Goal: Information Seeking & Learning: Understand process/instructions

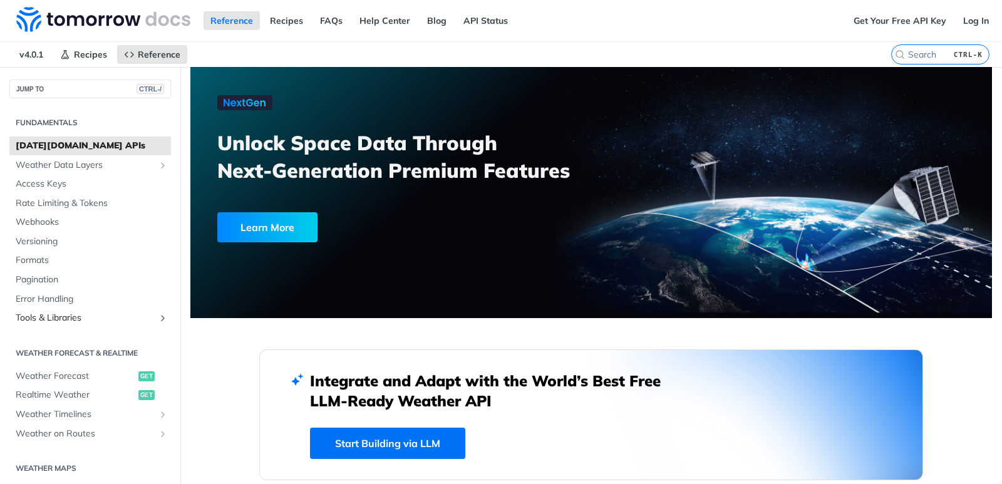
scroll to position [63, 0]
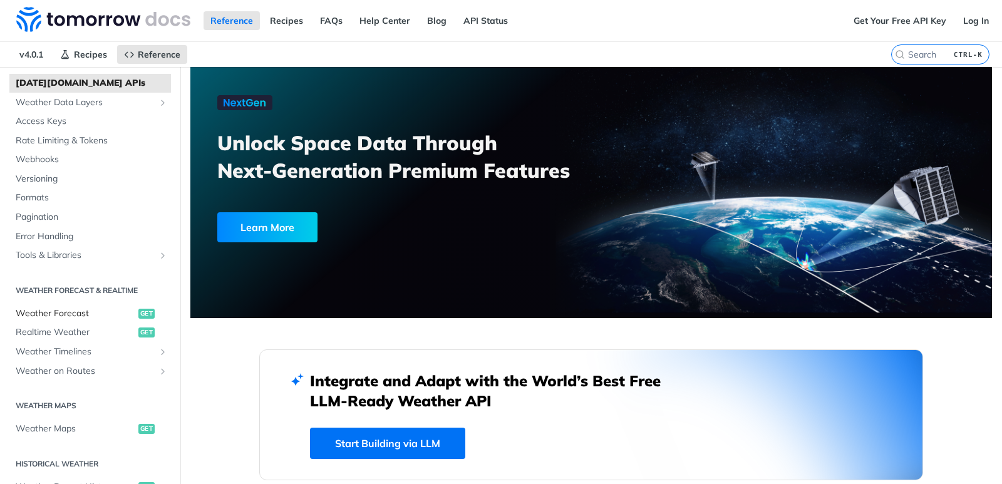
click at [70, 317] on span "Weather Forecast" at bounding box center [76, 313] width 120 height 13
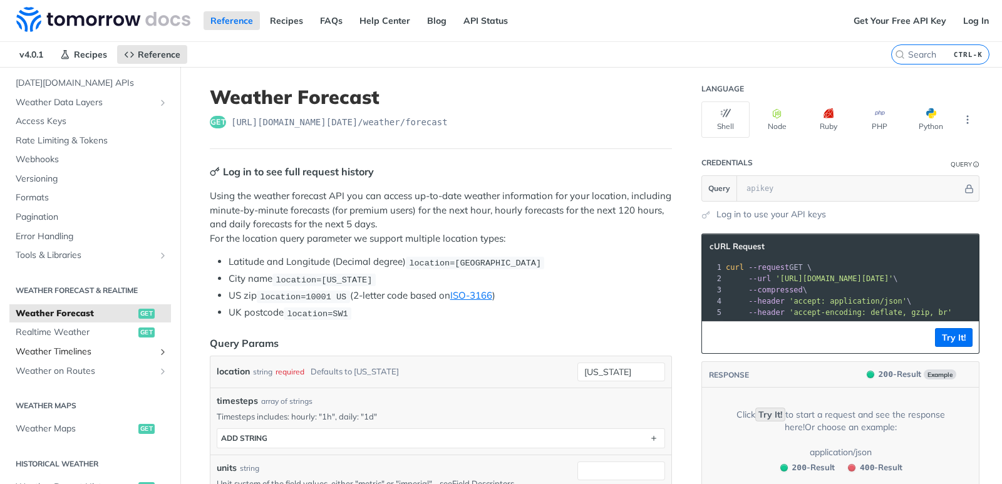
click at [60, 357] on span "Weather Timelines" at bounding box center [85, 352] width 139 height 13
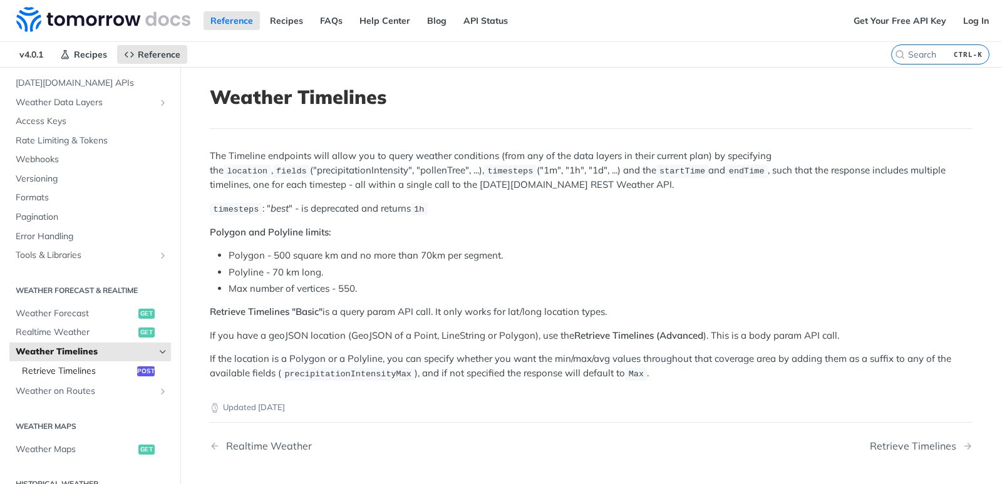
click at [84, 375] on span "Retrieve Timelines" at bounding box center [78, 371] width 112 height 13
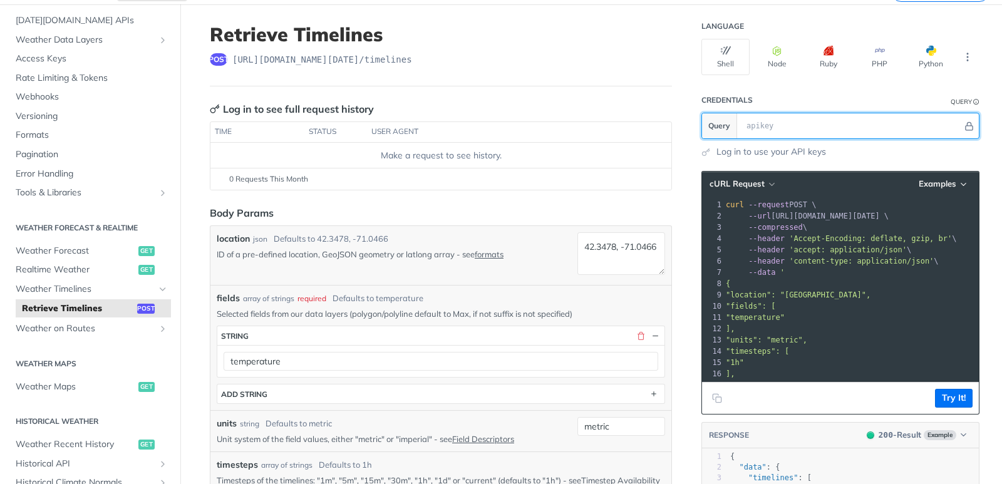
click at [760, 119] on input "text" at bounding box center [851, 125] width 222 height 25
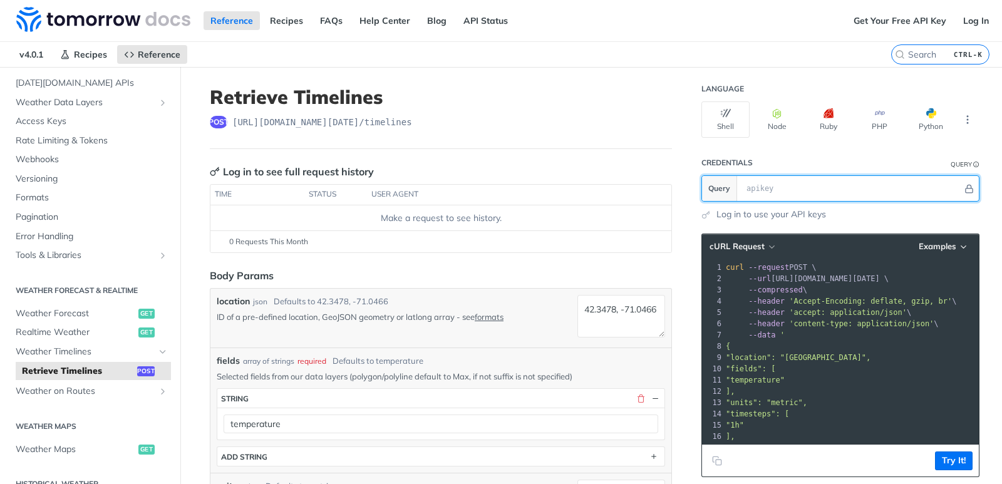
scroll to position [63, 0]
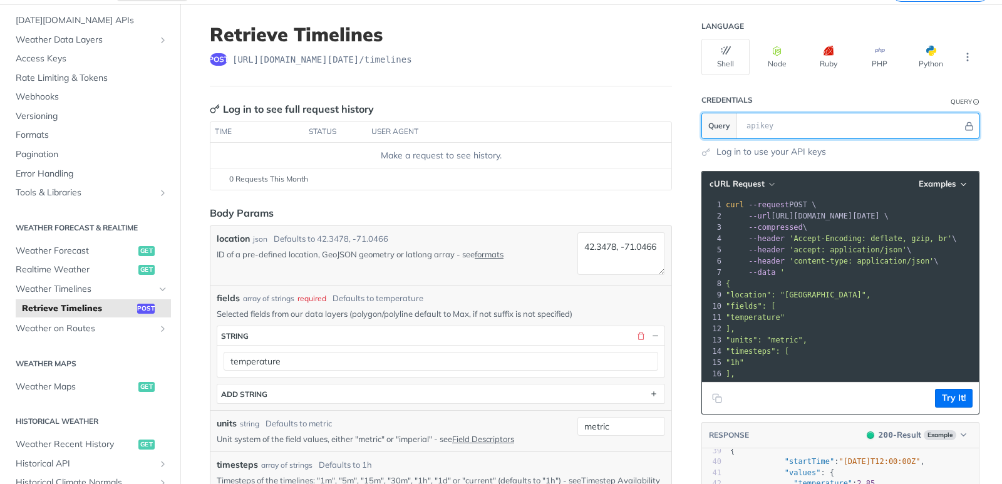
click at [932, 125] on input "text" at bounding box center [851, 125] width 222 height 25
paste input "brGa37b6UElsMYkBluWioAOPbWk3zSH8"
type input "brGa37b6UElsMYkBluWioAOPbWk3zSH8"
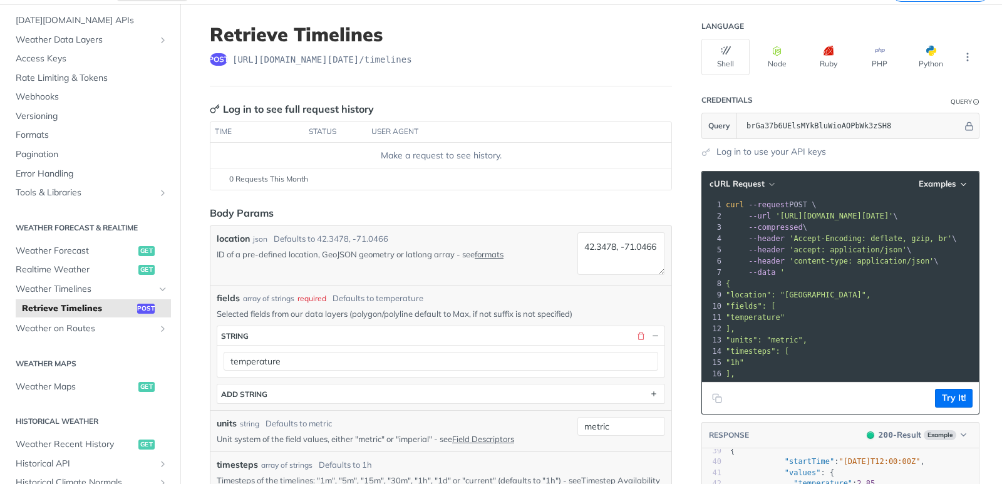
click at [954, 387] on footer "Try It!" at bounding box center [840, 398] width 277 height 32
click at [960, 391] on button "Try It!" at bounding box center [954, 398] width 38 height 19
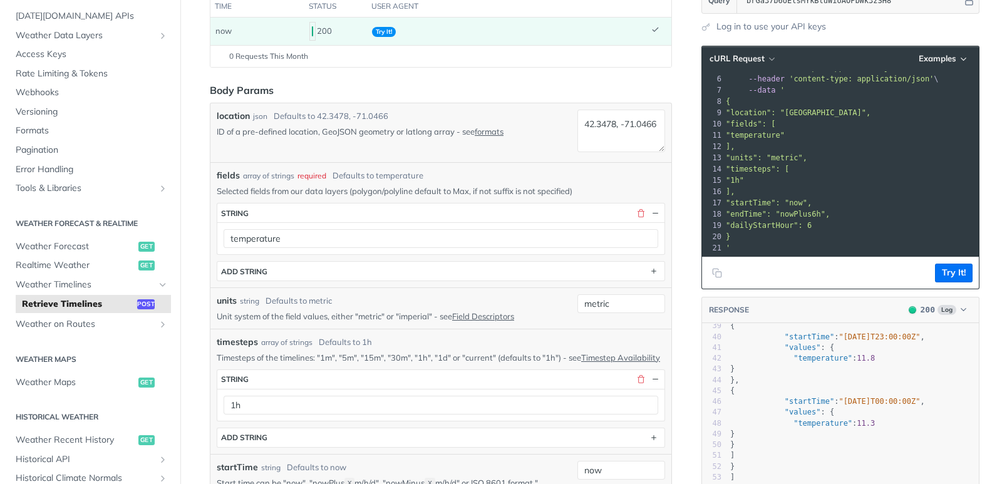
scroll to position [0, 0]
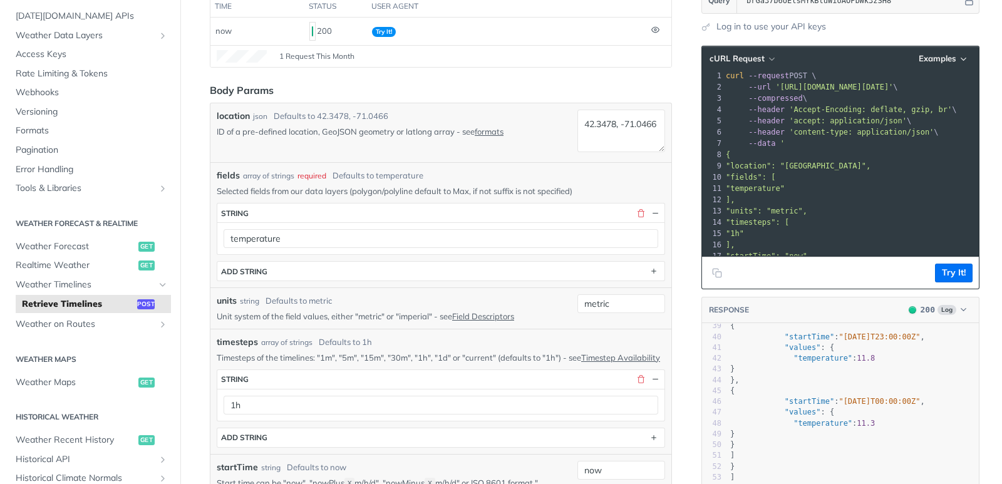
drag, startPoint x: 869, startPoint y: 164, endPoint x: 732, endPoint y: 165, distance: 137.7
click at [732, 165] on span ""location": "[GEOGRAPHIC_DATA]"," at bounding box center [797, 165] width 145 height 9
copy span ""location": "[GEOGRAPHIC_DATA]""
click at [491, 131] on link "formats" at bounding box center [488, 131] width 29 height 10
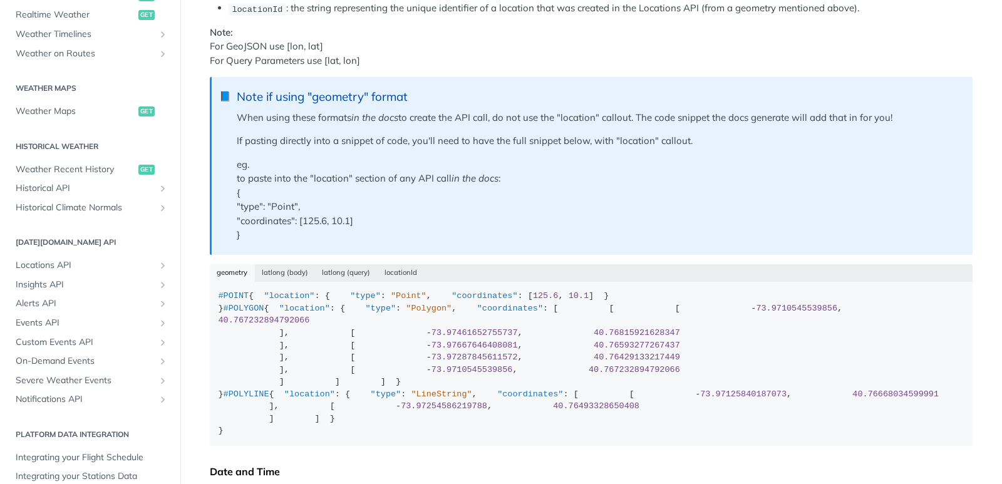
scroll to position [313, 0]
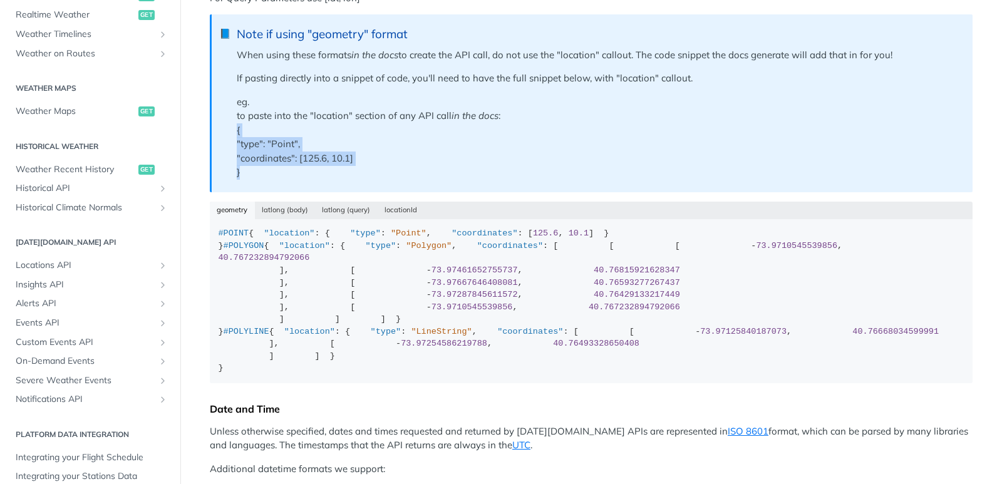
drag, startPoint x: 252, startPoint y: 168, endPoint x: 212, endPoint y: 127, distance: 58.0
click at [212, 127] on blockquote "📘 Note if using "geometry" format When using these formats in the docs to creat…" at bounding box center [591, 102] width 762 height 177
copy p "{ "type": "Point", "coordinates": [125.6, 10.1] }"
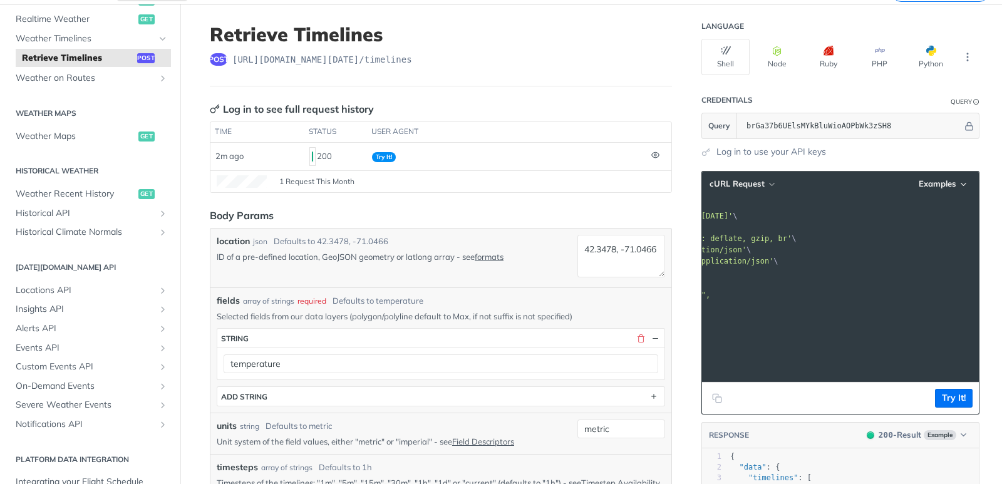
scroll to position [0, 50]
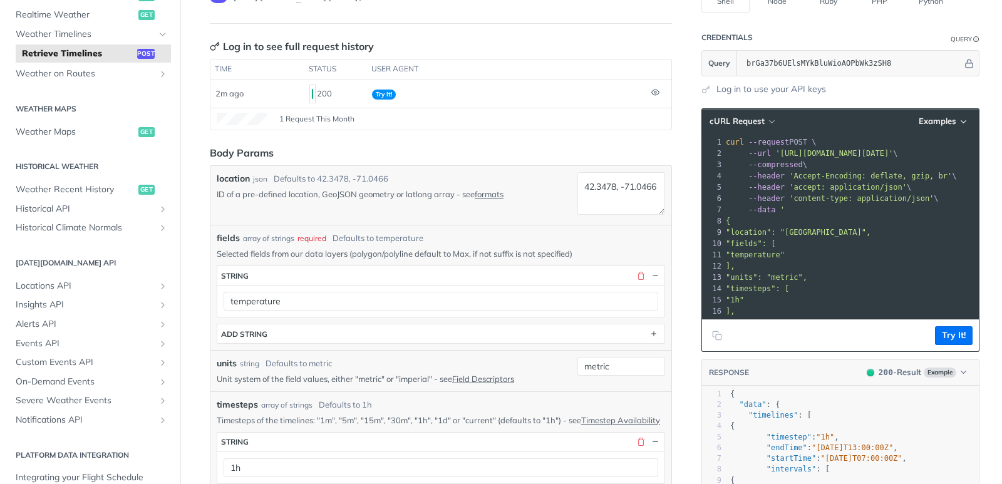
drag, startPoint x: 881, startPoint y: 230, endPoint x: 680, endPoint y: 221, distance: 201.1
copy div "{ 9 "location": "[GEOGRAPHIC_DATA]","
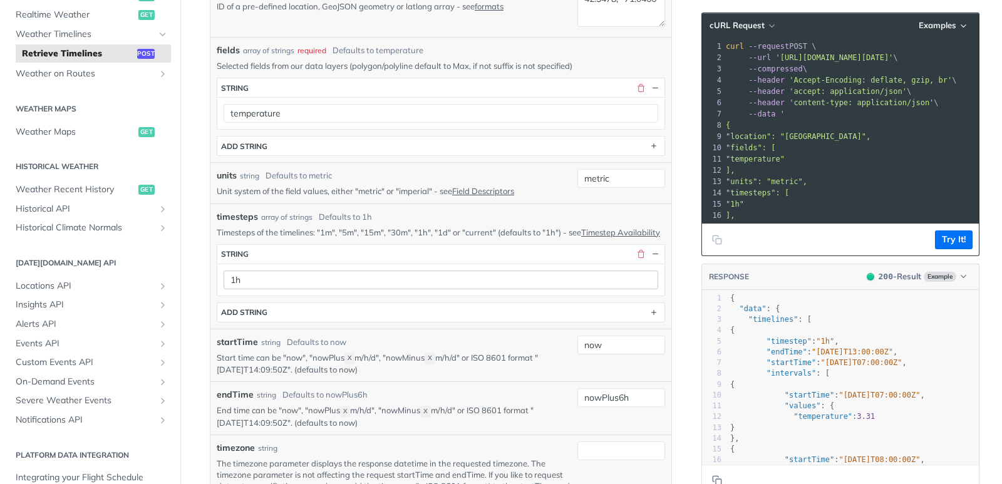
scroll to position [125, 0]
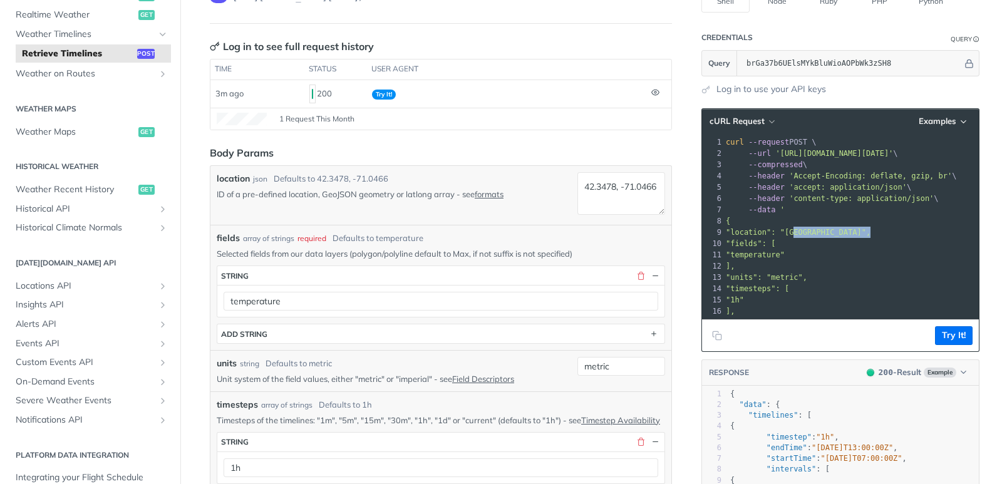
drag, startPoint x: 789, startPoint y: 230, endPoint x: 868, endPoint y: 230, distance: 78.2
click at [868, 230] on span ""location": "[GEOGRAPHIC_DATA]"," at bounding box center [797, 232] width 145 height 9
copy span "42.3478, -71.0466"
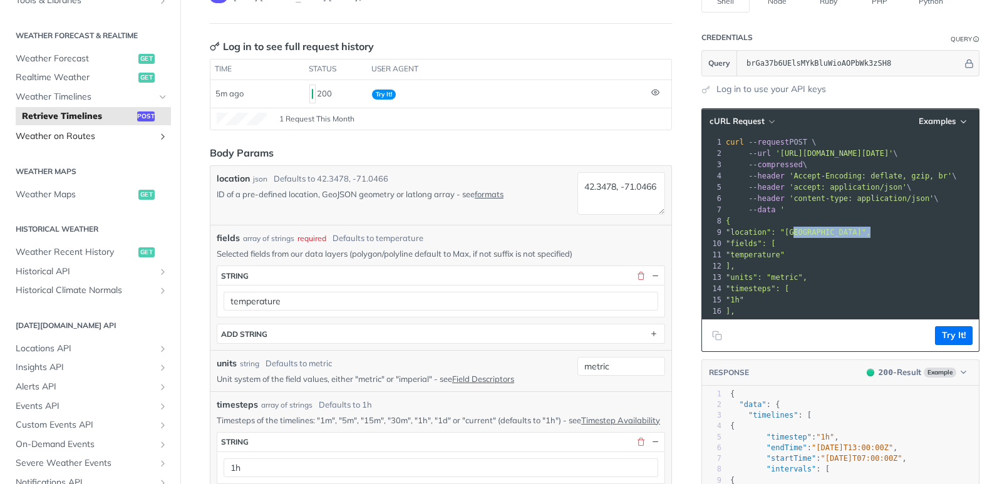
scroll to position [188, 0]
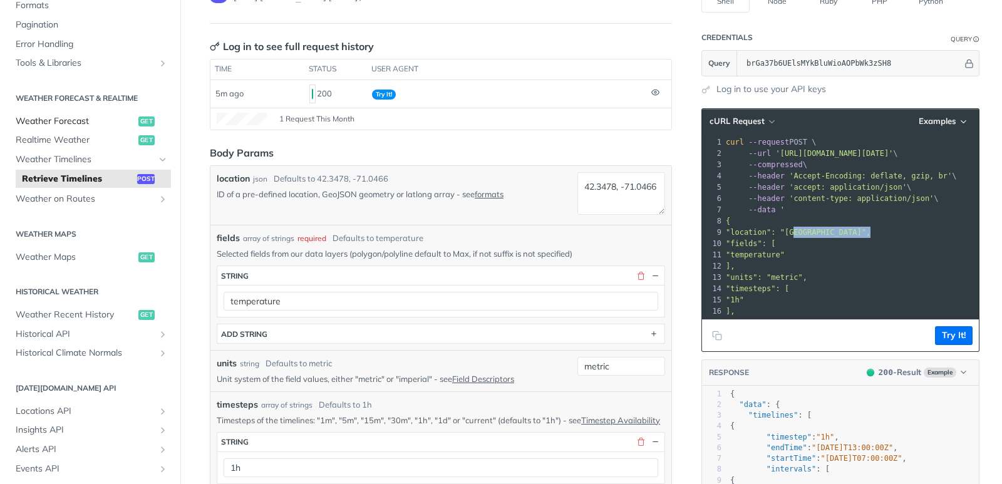
click at [75, 121] on span "Weather Forecast" at bounding box center [76, 121] width 120 height 13
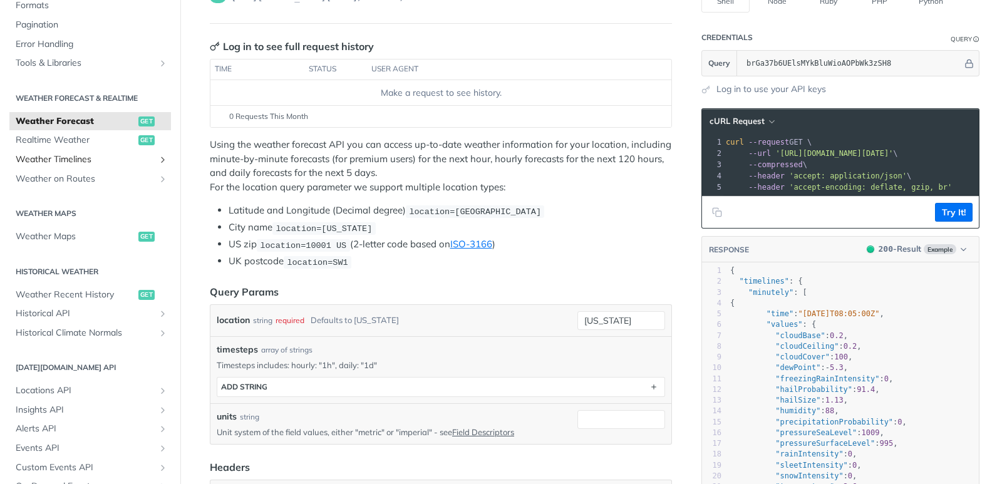
click at [77, 155] on span "Weather Timelines" at bounding box center [85, 159] width 139 height 13
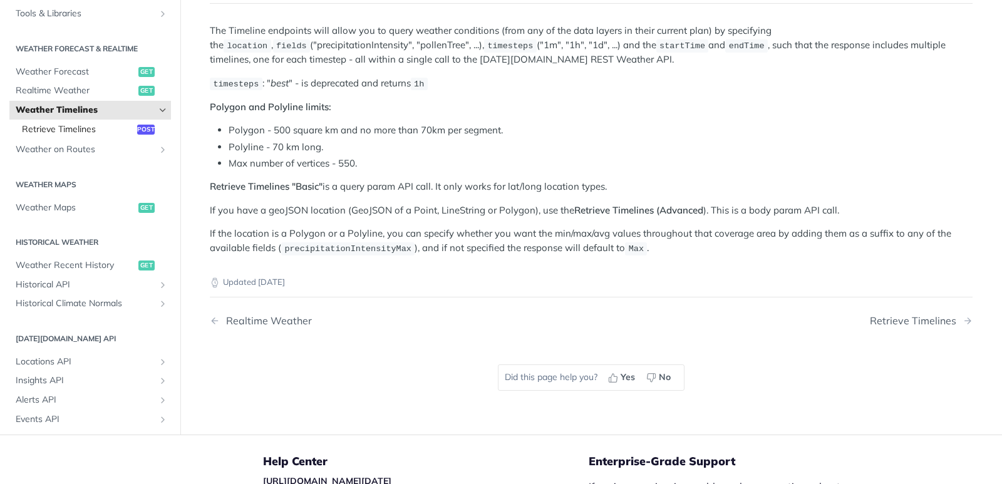
click at [92, 126] on span "Retrieve Timelines" at bounding box center [78, 129] width 112 height 13
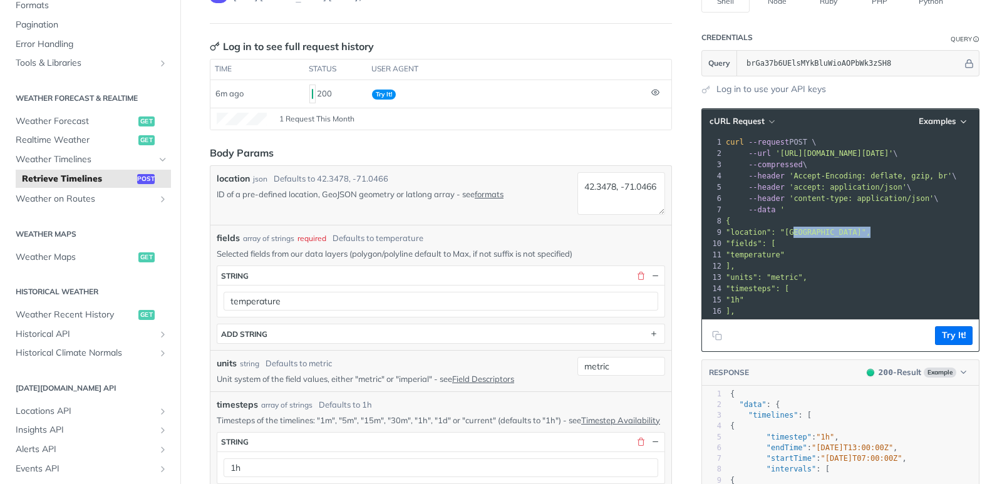
drag, startPoint x: 788, startPoint y: 232, endPoint x: 864, endPoint y: 232, distance: 76.4
click at [864, 232] on span ""location": "[GEOGRAPHIC_DATA]"," at bounding box center [797, 232] width 145 height 9
copy span "42.3478, -71.0466"
